Goal: Task Accomplishment & Management: Complete application form

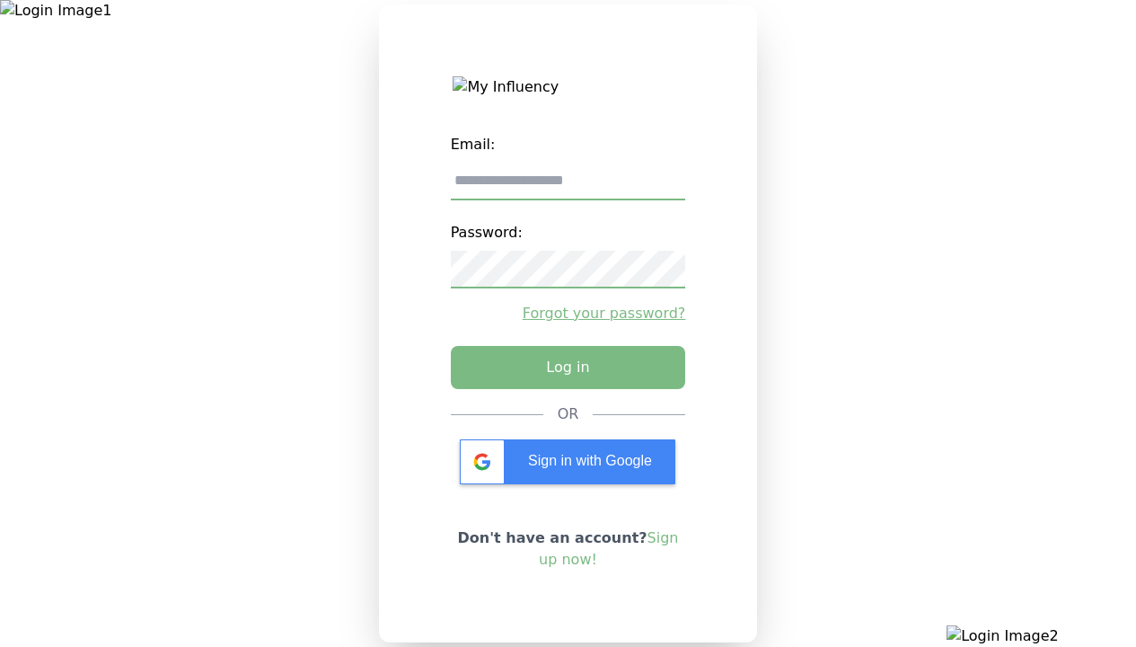
click at [568, 188] on input "email" at bounding box center [568, 182] width 235 height 38
type input "**********"
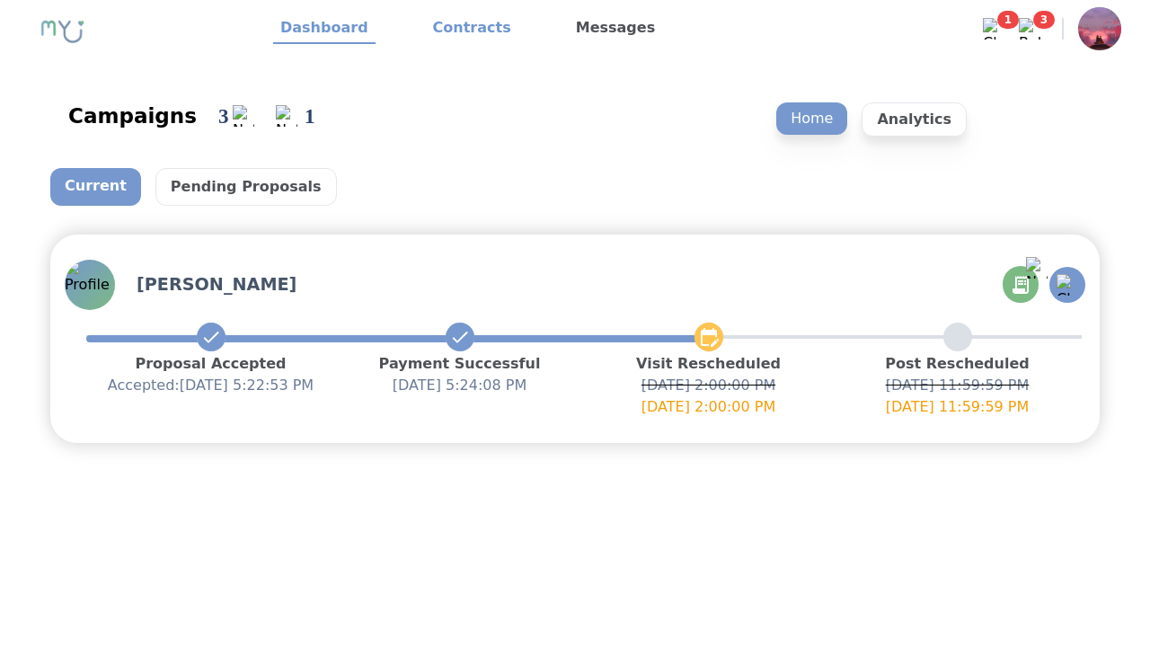
click at [461, 29] on link "Contracts" at bounding box center [472, 28] width 93 height 31
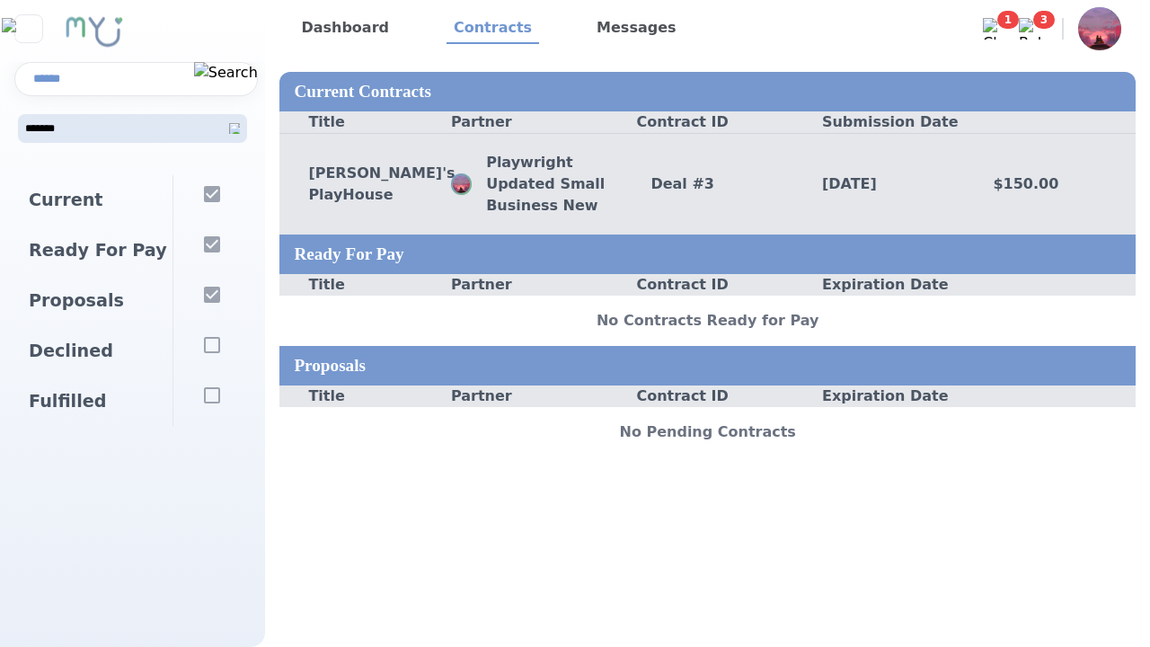
click at [707, 183] on div "Deal # 3" at bounding box center [708, 184] width 172 height 22
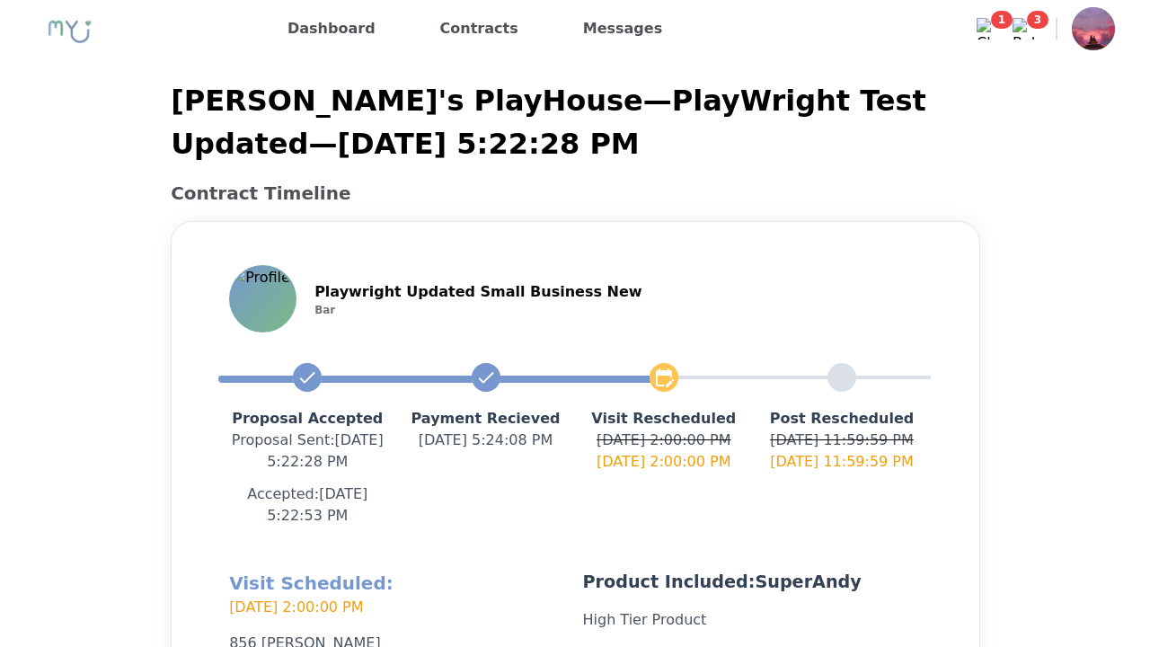
scroll to position [428, 0]
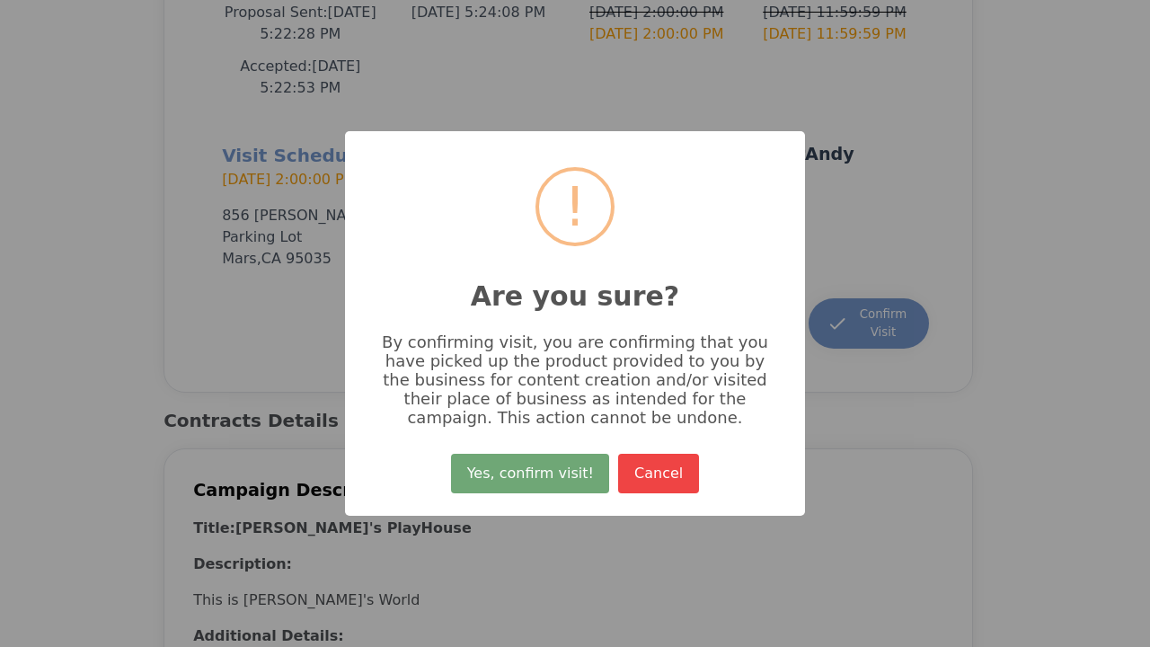
click at [533, 480] on button "Yes, confirm visit!" at bounding box center [530, 474] width 158 height 40
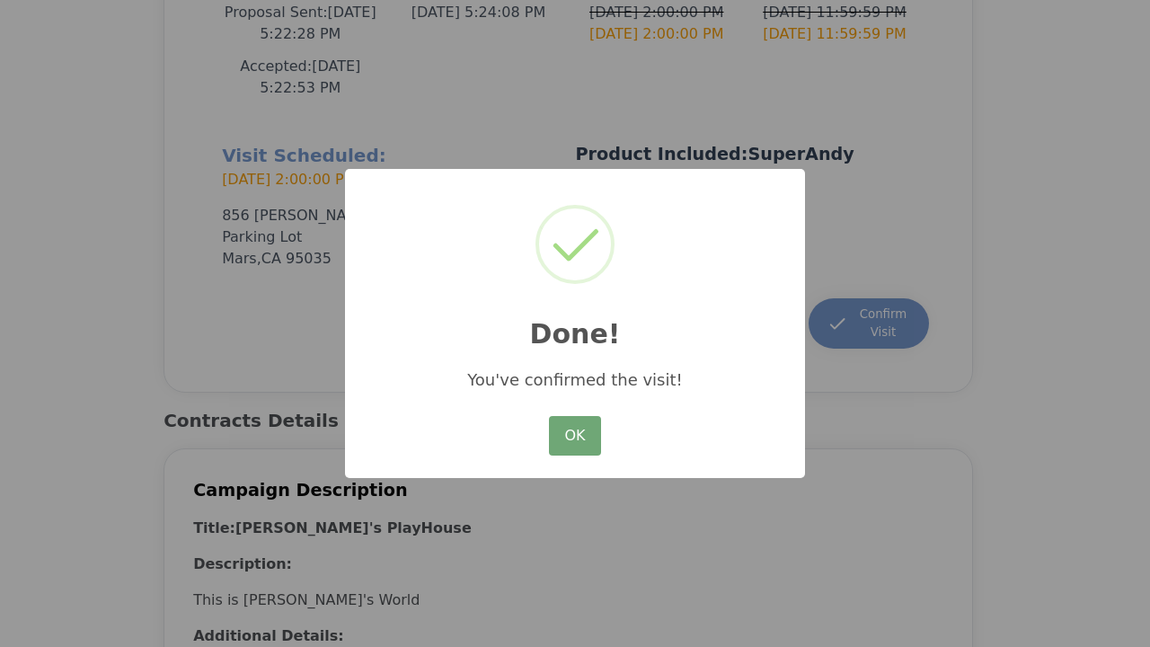
click at [574, 437] on button "OK" at bounding box center [575, 436] width 52 height 40
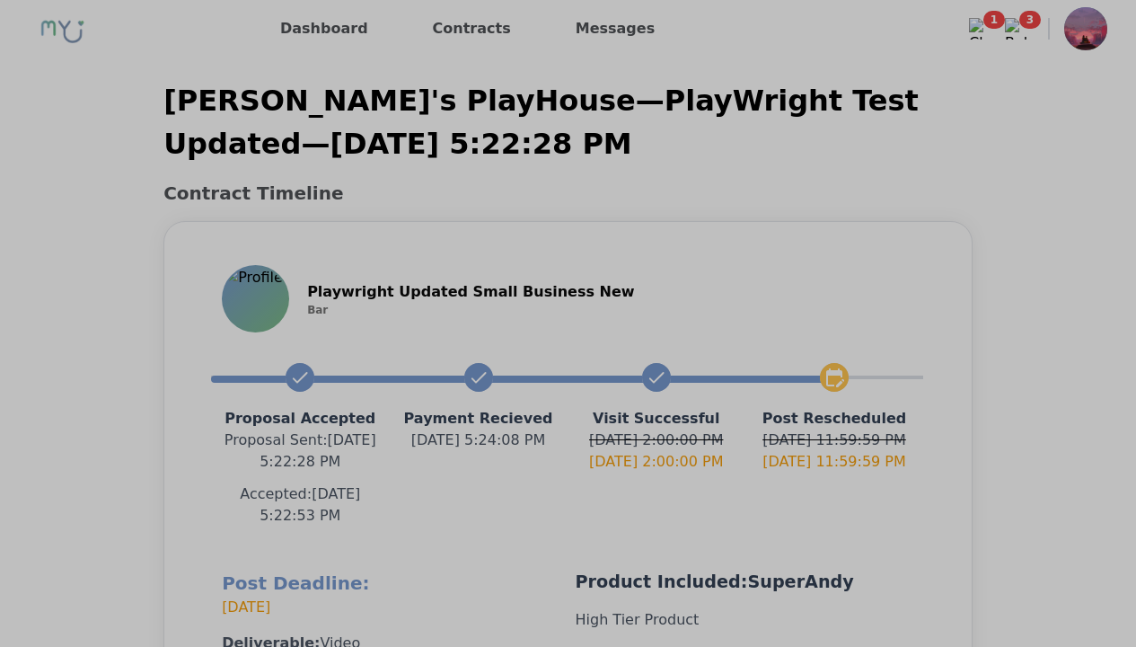
scroll to position [406, 0]
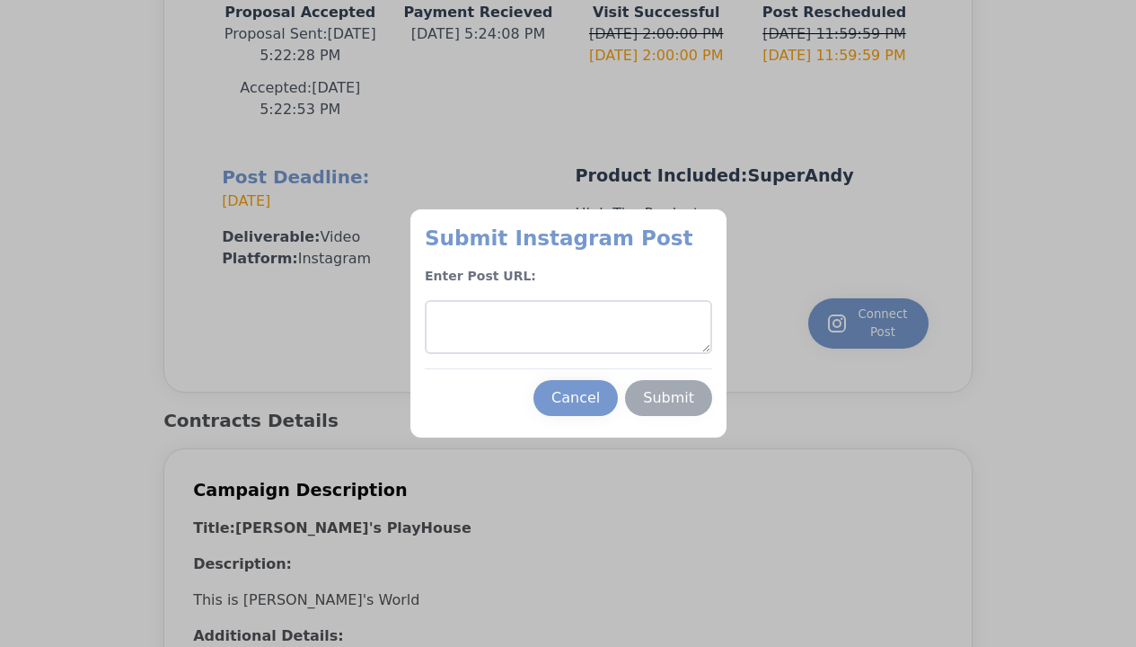
click at [568, 327] on textarea at bounding box center [568, 327] width 287 height 54
type textarea "**********"
click at [668, 398] on div "Submit" at bounding box center [668, 398] width 51 height 22
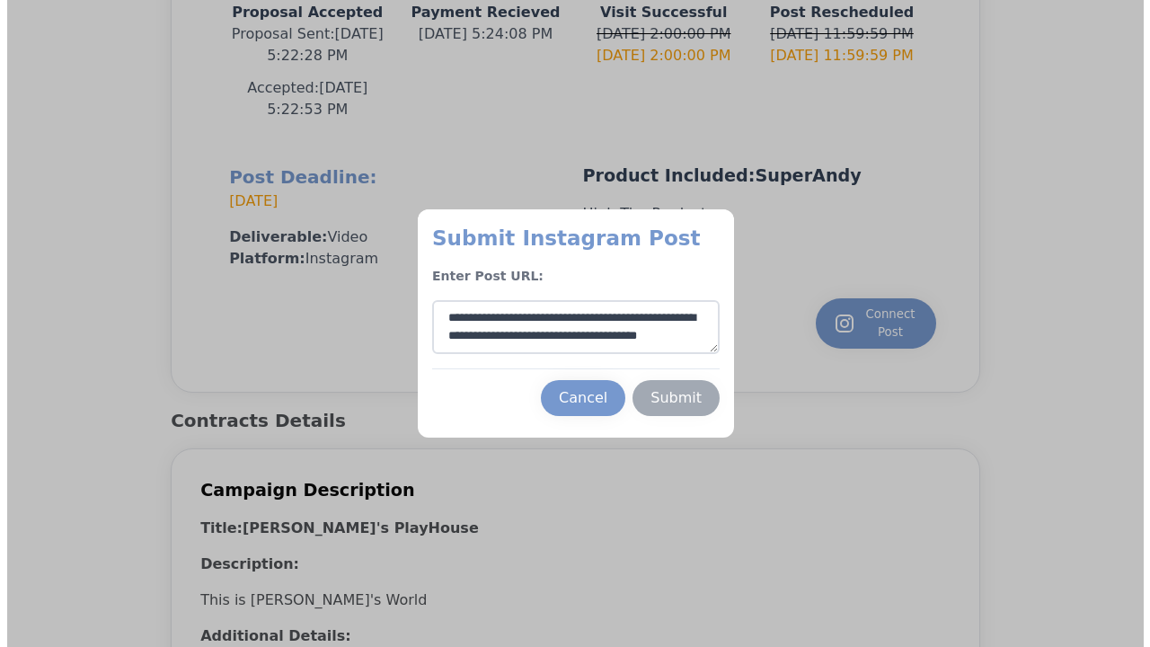
scroll to position [28, 0]
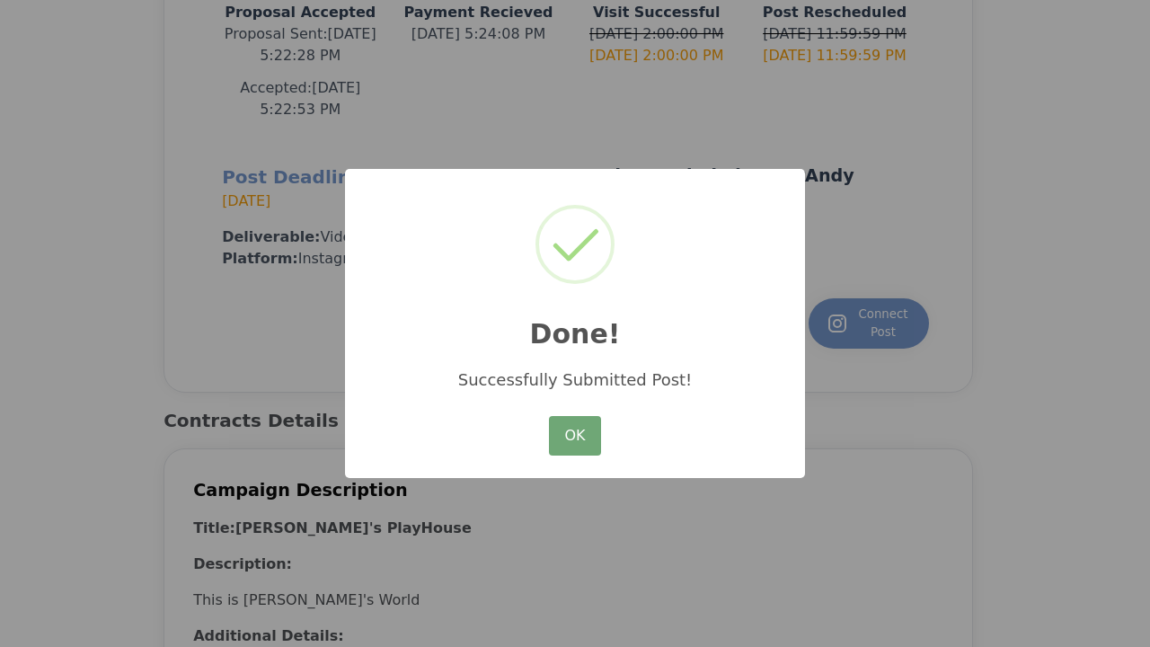
click at [574, 437] on button "OK" at bounding box center [575, 436] width 52 height 40
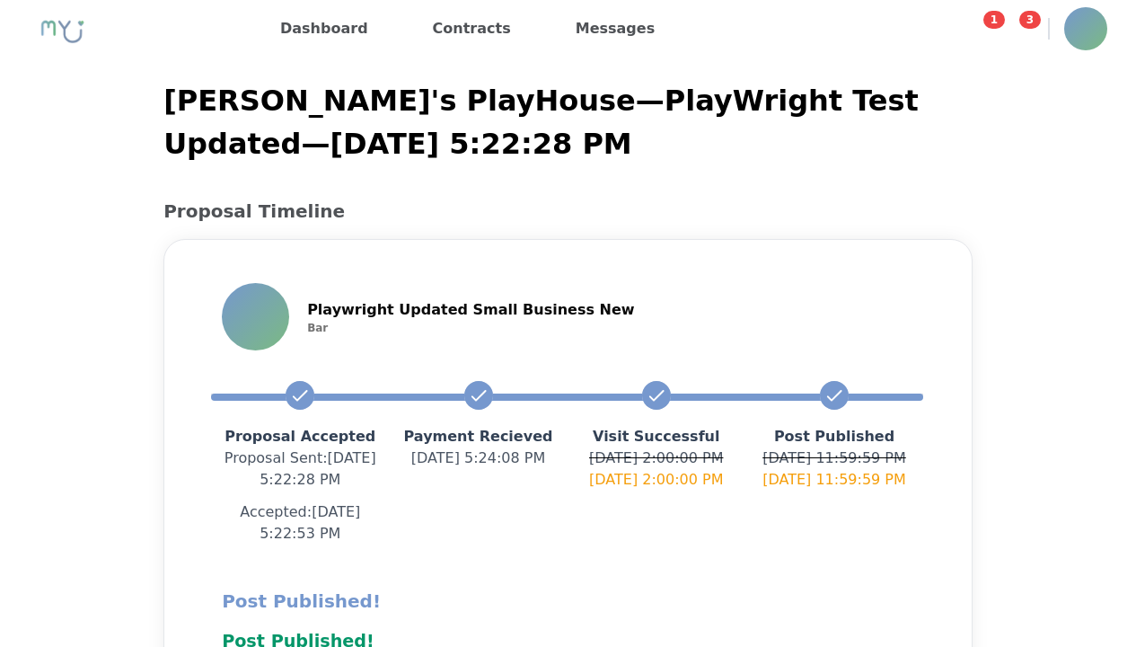
scroll to position [478, 0]
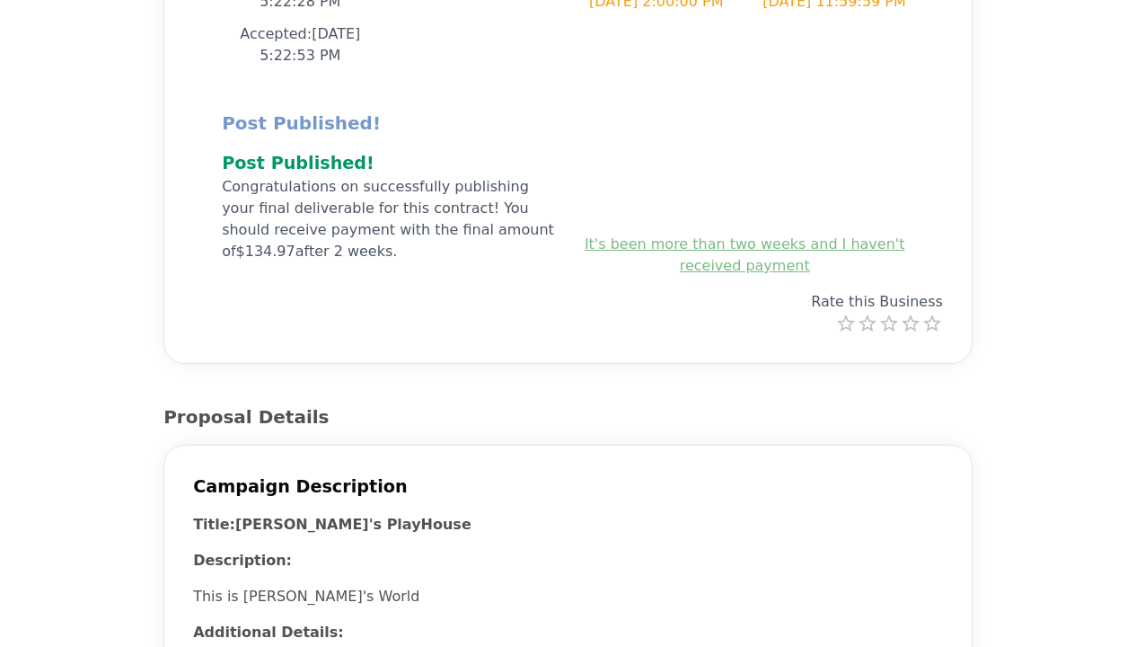
click at [910, 323] on label "4 Stars" at bounding box center [911, 324] width 22 height 22
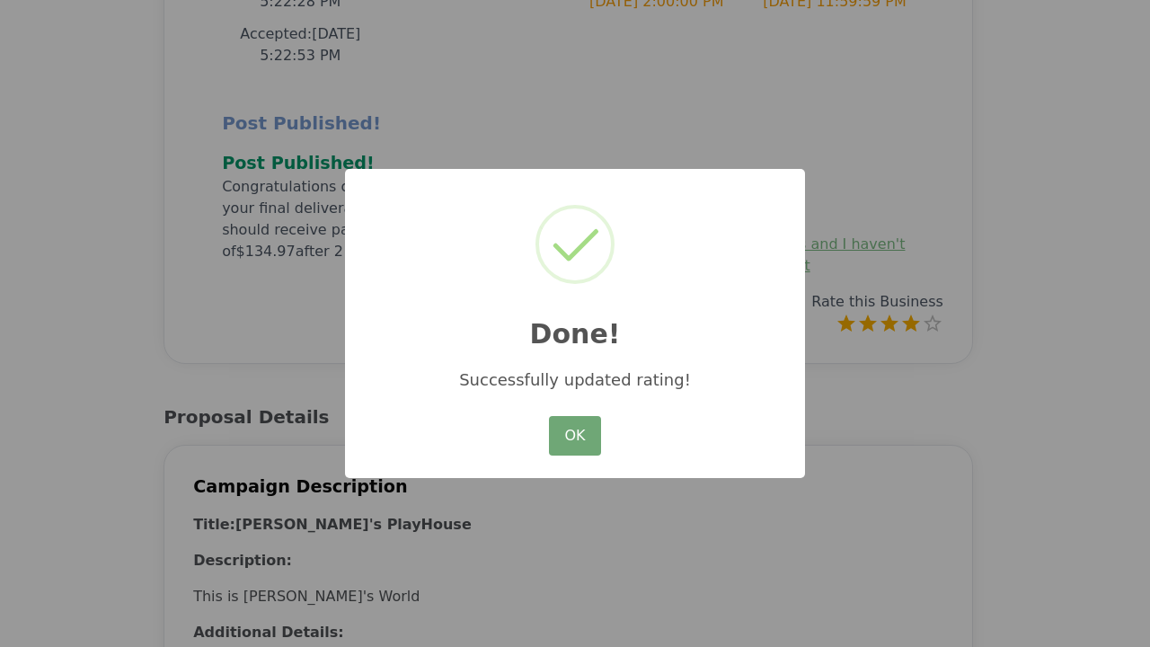
click at [574, 437] on button "OK" at bounding box center [575, 436] width 52 height 40
